Goal: Use online tool/utility: Utilize a website feature to perform a specific function

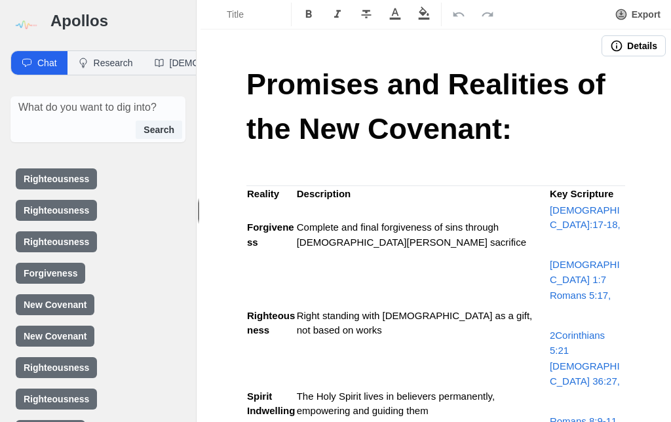
click at [39, 22] on img at bounding box center [25, 25] width 30 height 30
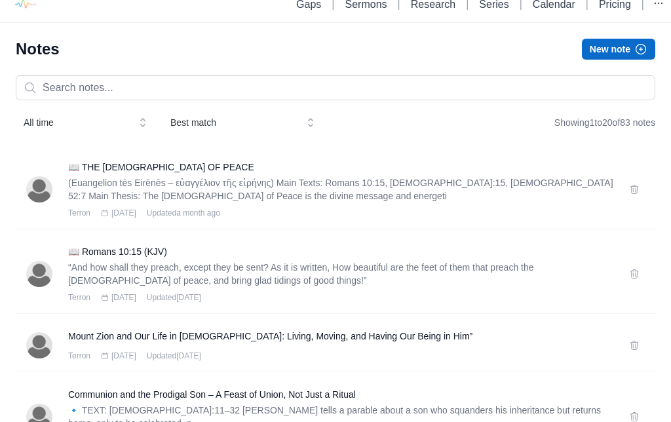
scroll to position [14, 0]
click at [167, 165] on h3 "📖 THE [DEMOGRAPHIC_DATA] OF PEACE" at bounding box center [341, 167] width 546 height 13
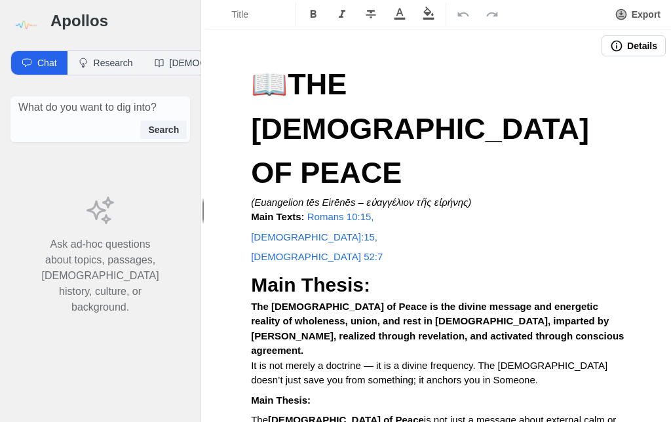
click at [644, 7] on button "Export" at bounding box center [638, 15] width 62 height 24
click at [640, 77] on button "Pulpit Mode" at bounding box center [615, 76] width 87 height 21
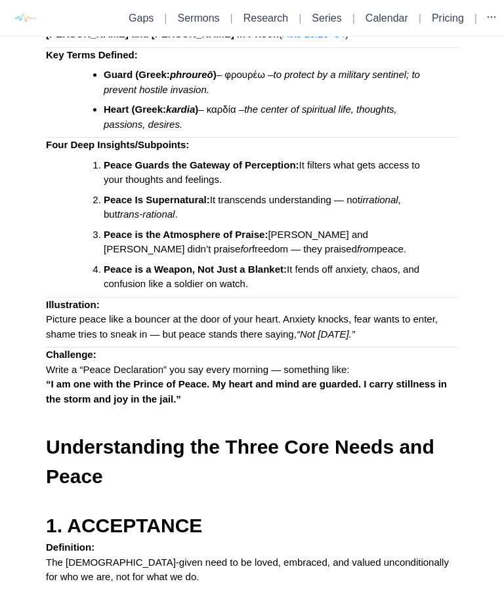
scroll to position [3318, 0]
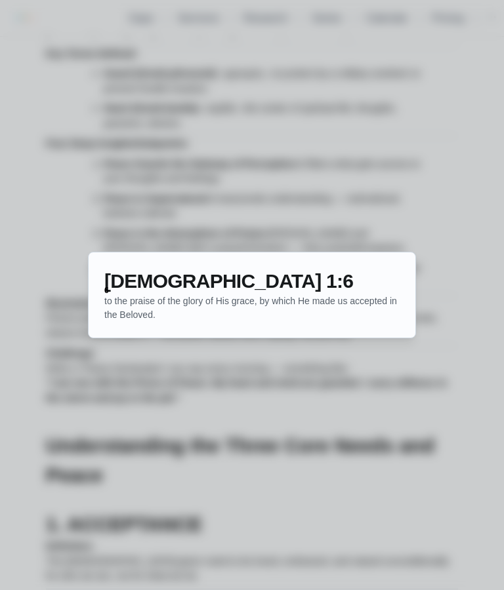
click at [431, 401] on div at bounding box center [252, 295] width 504 height 590
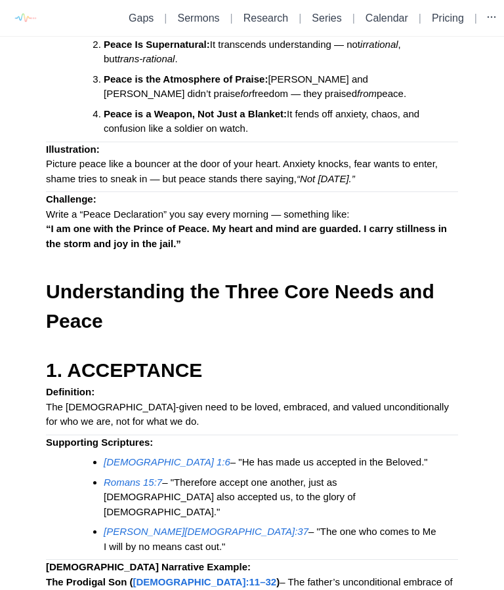
scroll to position [3473, 0]
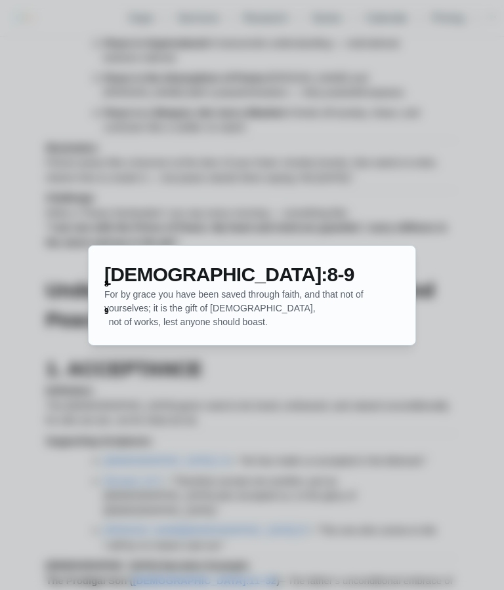
click at [488, 318] on div at bounding box center [252, 295] width 504 height 590
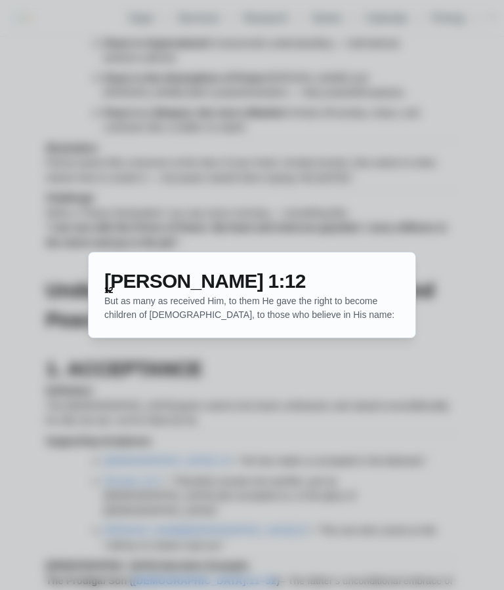
click at [454, 352] on div at bounding box center [252, 295] width 504 height 590
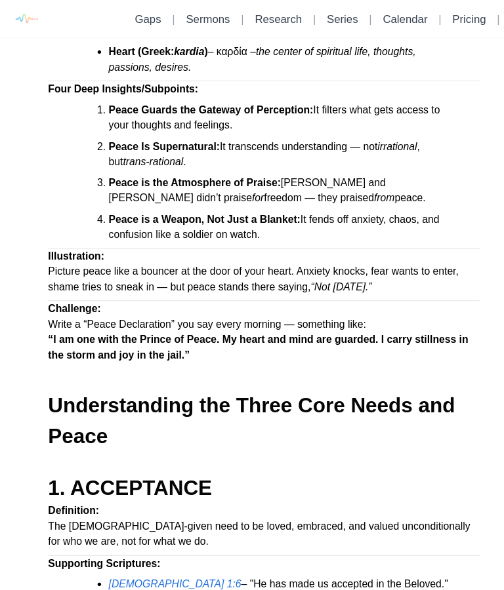
scroll to position [3376, 0]
